Goal: Check status: Verify the current state of an ongoing process or item

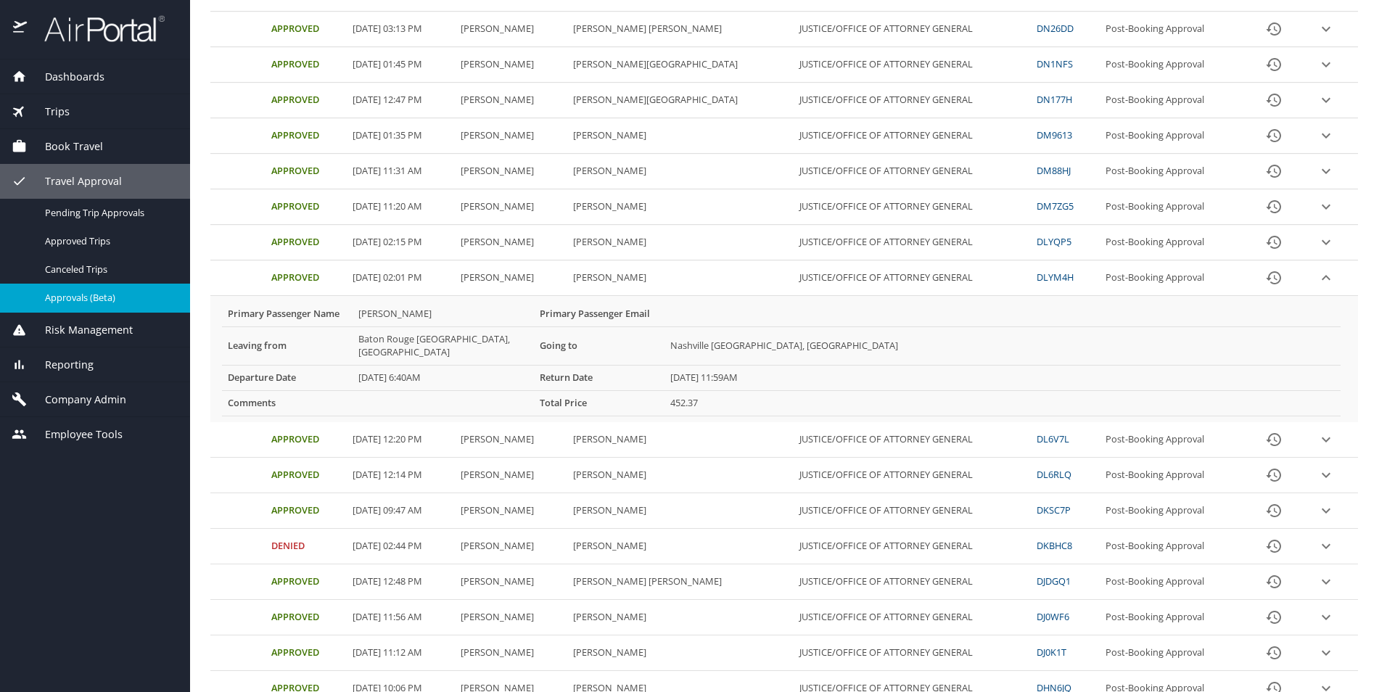
scroll to position [435, 0]
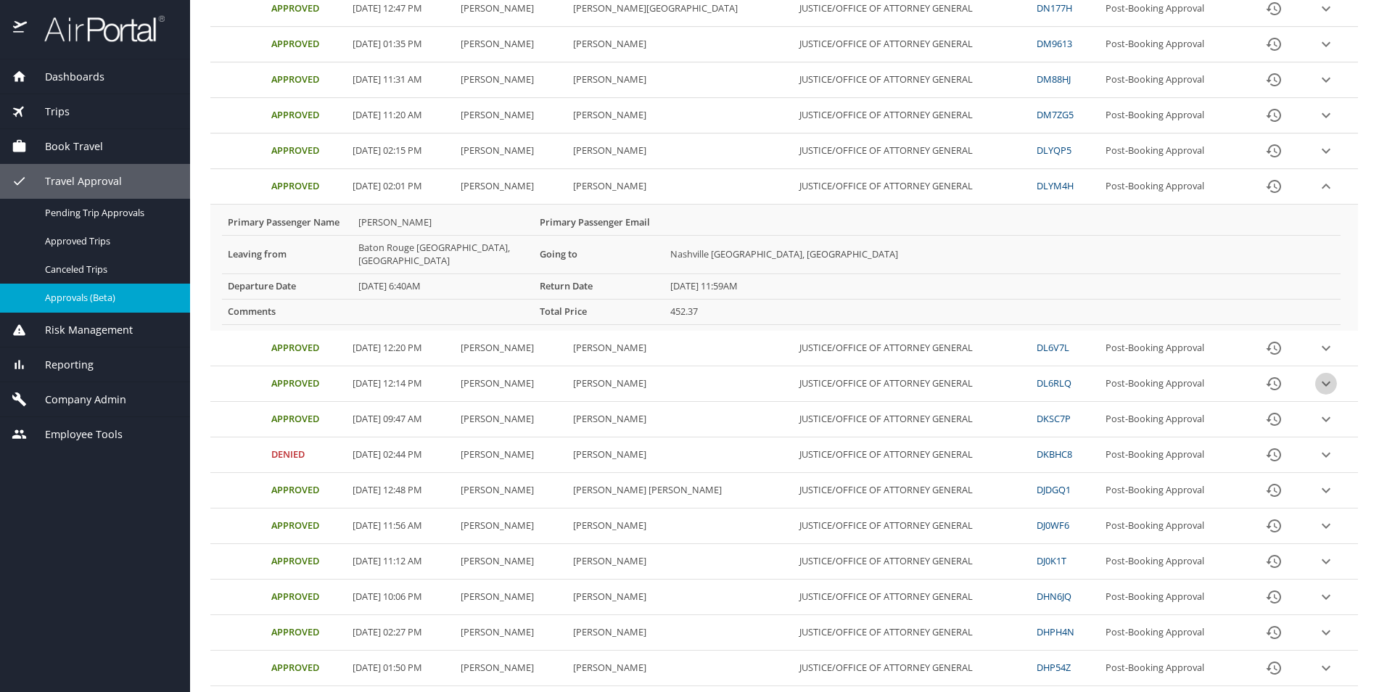
click at [1317, 375] on icon "expand row" at bounding box center [1325, 383] width 17 height 17
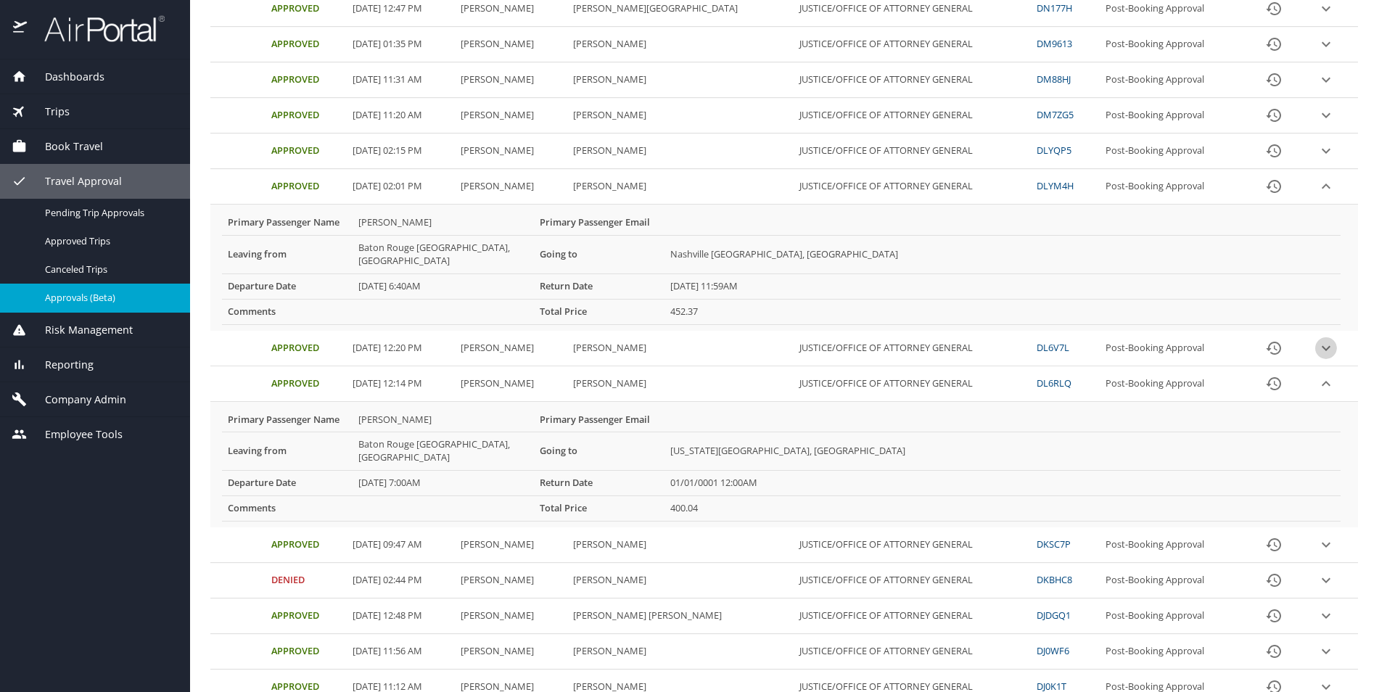
click at [1322, 345] on icon "expand row" at bounding box center [1326, 347] width 9 height 5
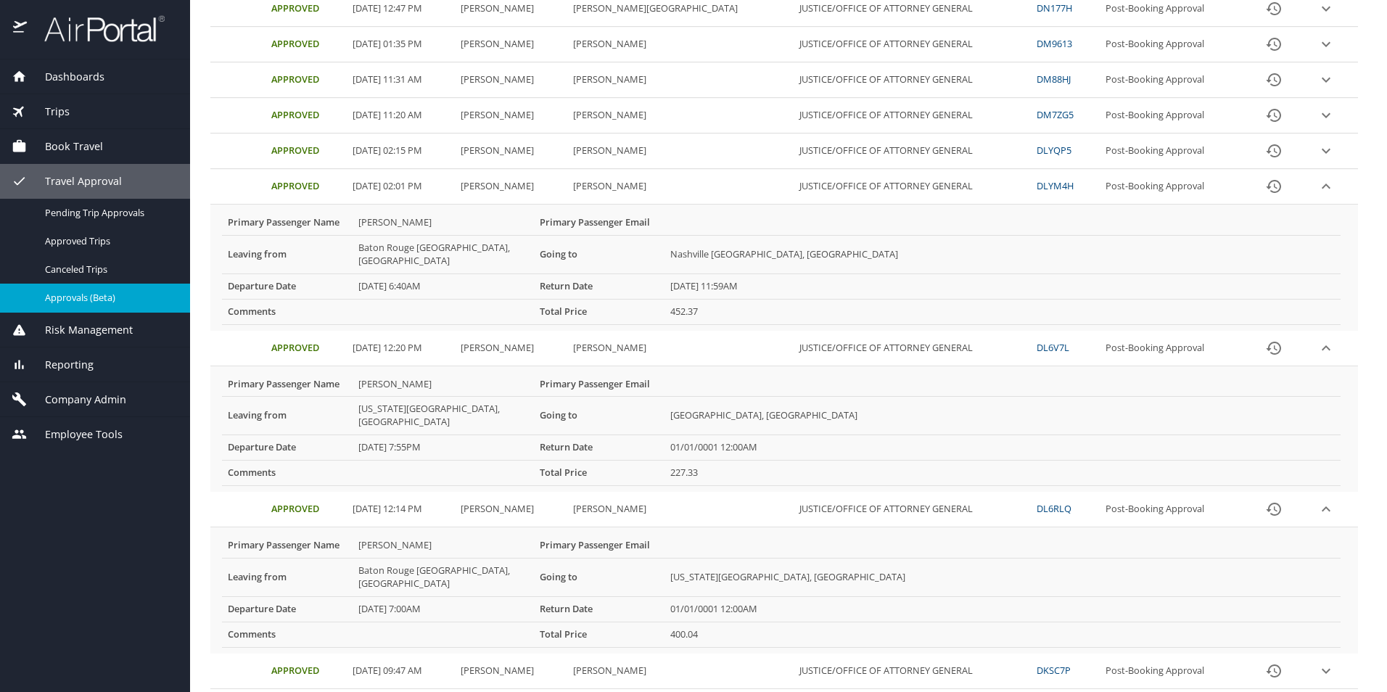
click at [1037, 341] on link "DL6V7L" at bounding box center [1053, 347] width 33 height 13
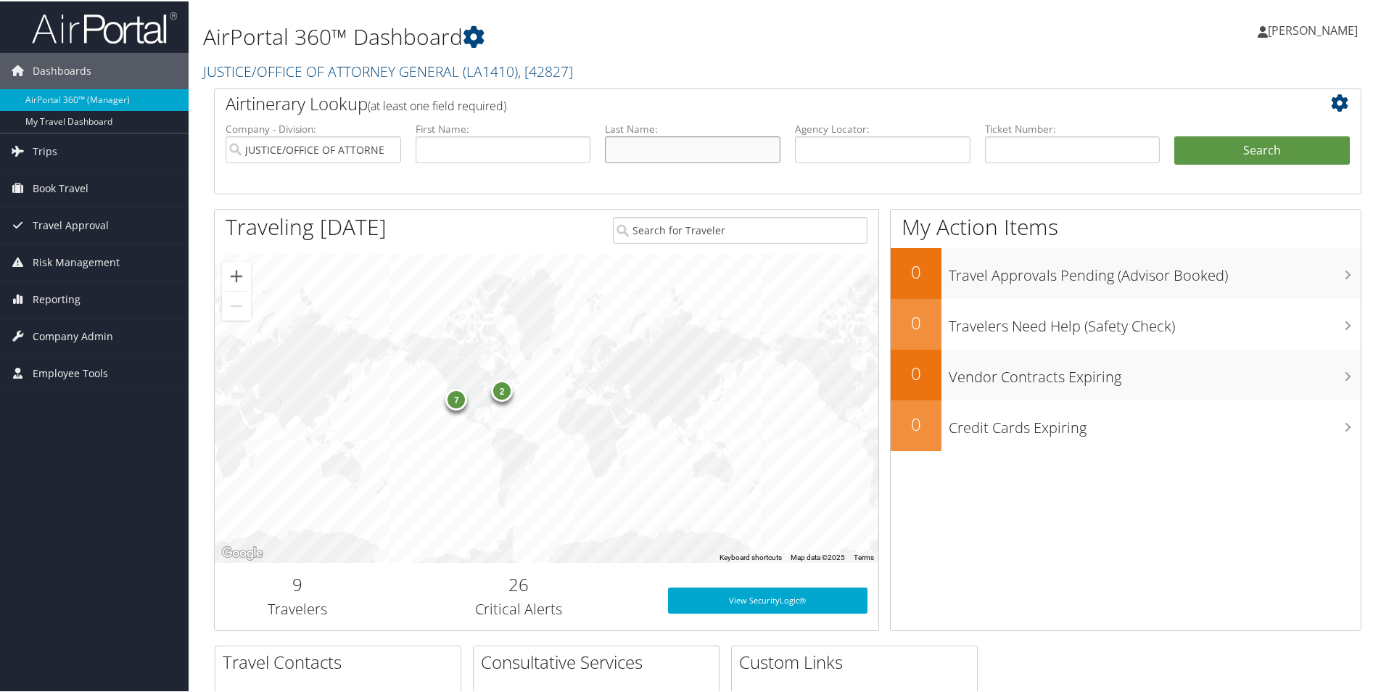
click at [642, 147] on input "text" at bounding box center [693, 148] width 176 height 27
type input "Whitehead"
type input "Kevin"
click at [1198, 147] on button "Search" at bounding box center [1262, 149] width 176 height 29
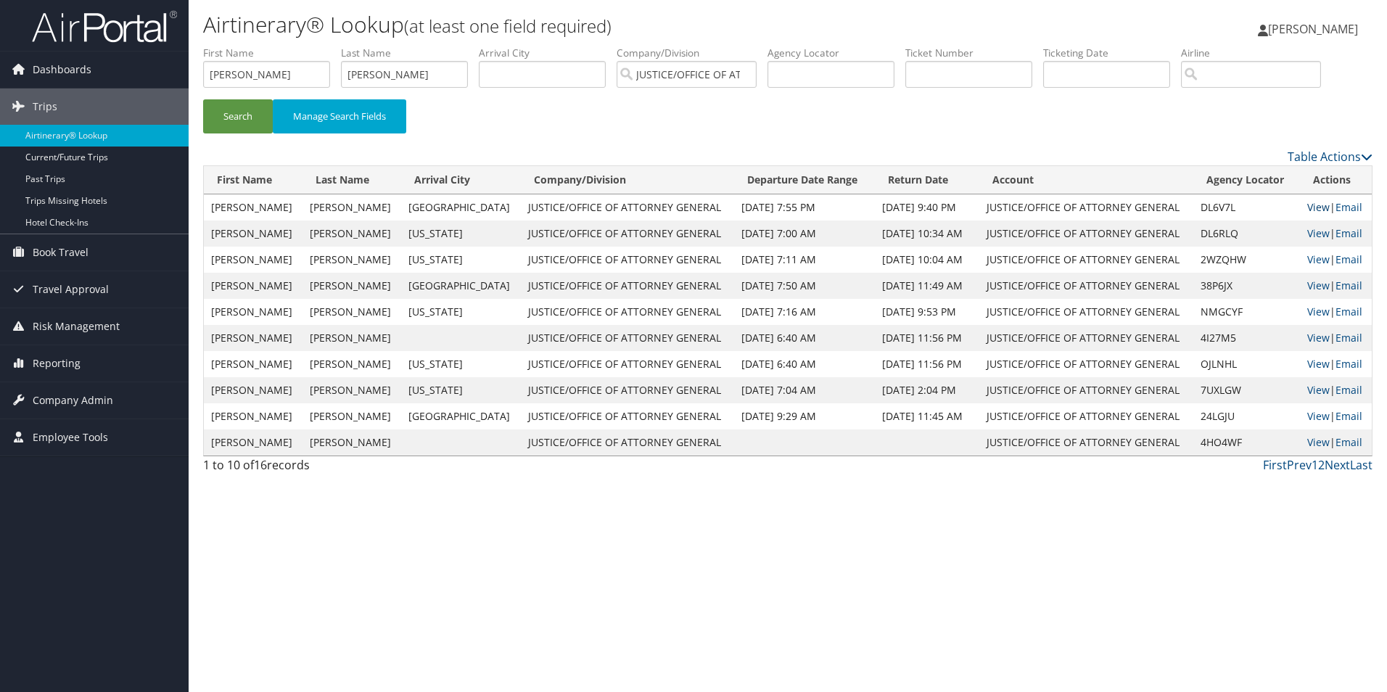
click at [1312, 208] on link "View" at bounding box center [1318, 207] width 22 height 14
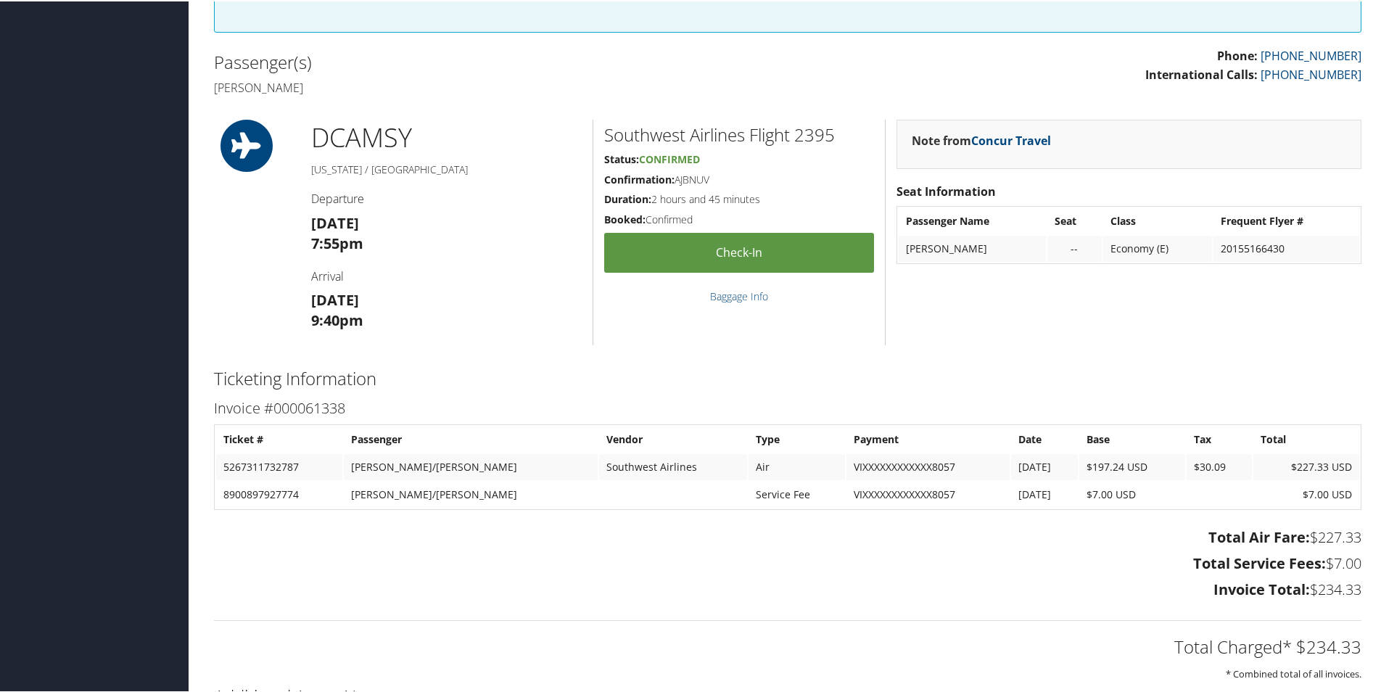
scroll to position [435, 0]
